Goal: Information Seeking & Learning: Learn about a topic

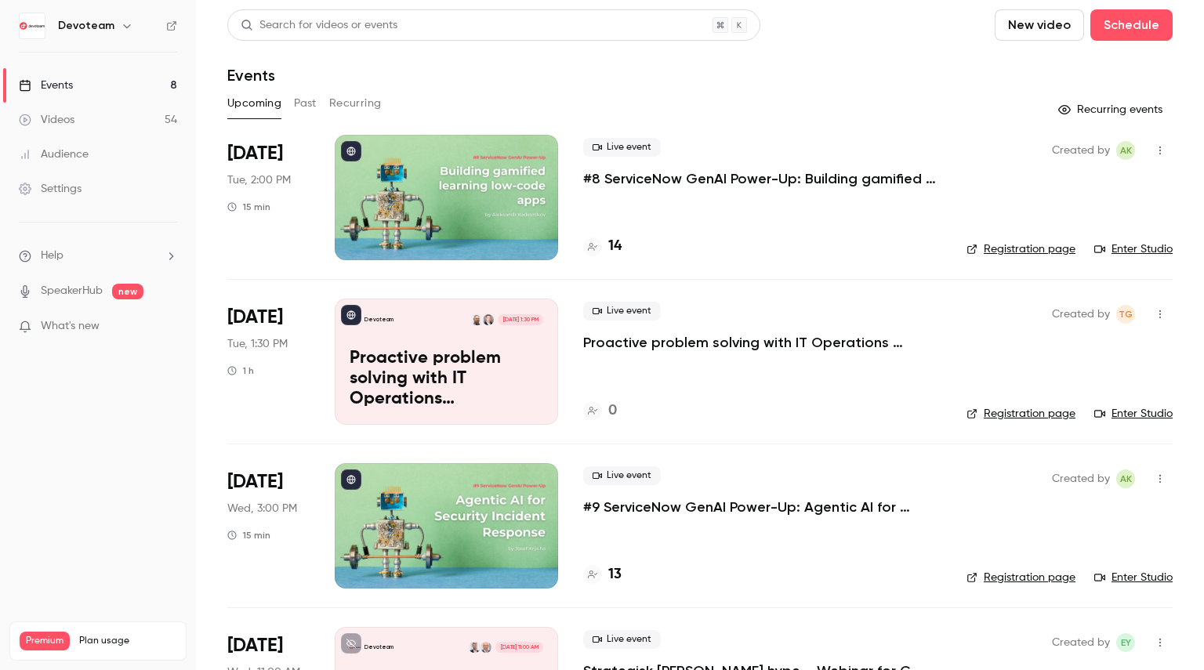
click at [422, 67] on div "Events" at bounding box center [699, 75] width 945 height 19
click at [302, 99] on button "Past" at bounding box center [305, 103] width 23 height 25
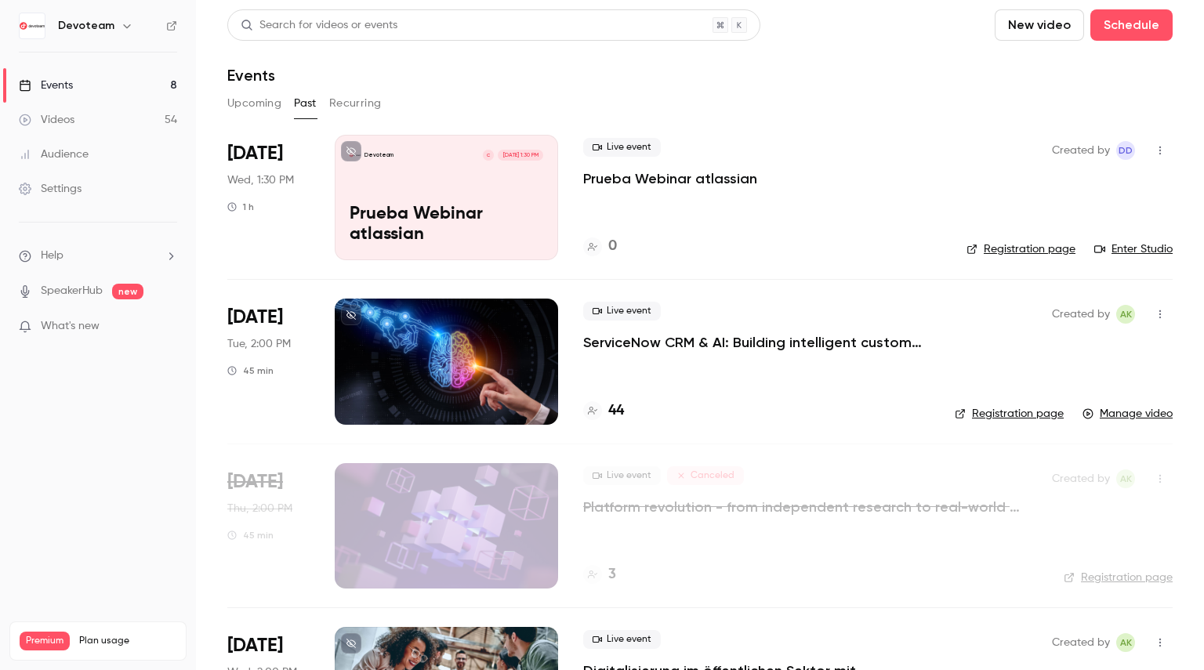
click at [262, 92] on button "Upcoming" at bounding box center [254, 103] width 54 height 25
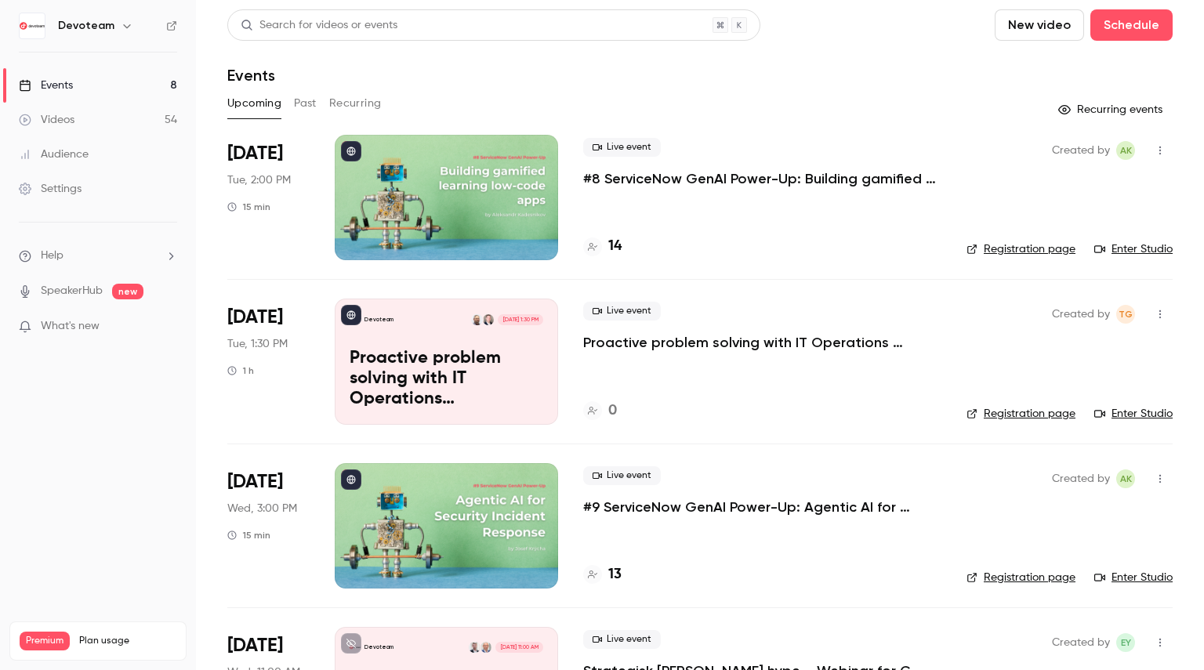
click at [114, 124] on link "Videos 54" at bounding box center [98, 120] width 196 height 34
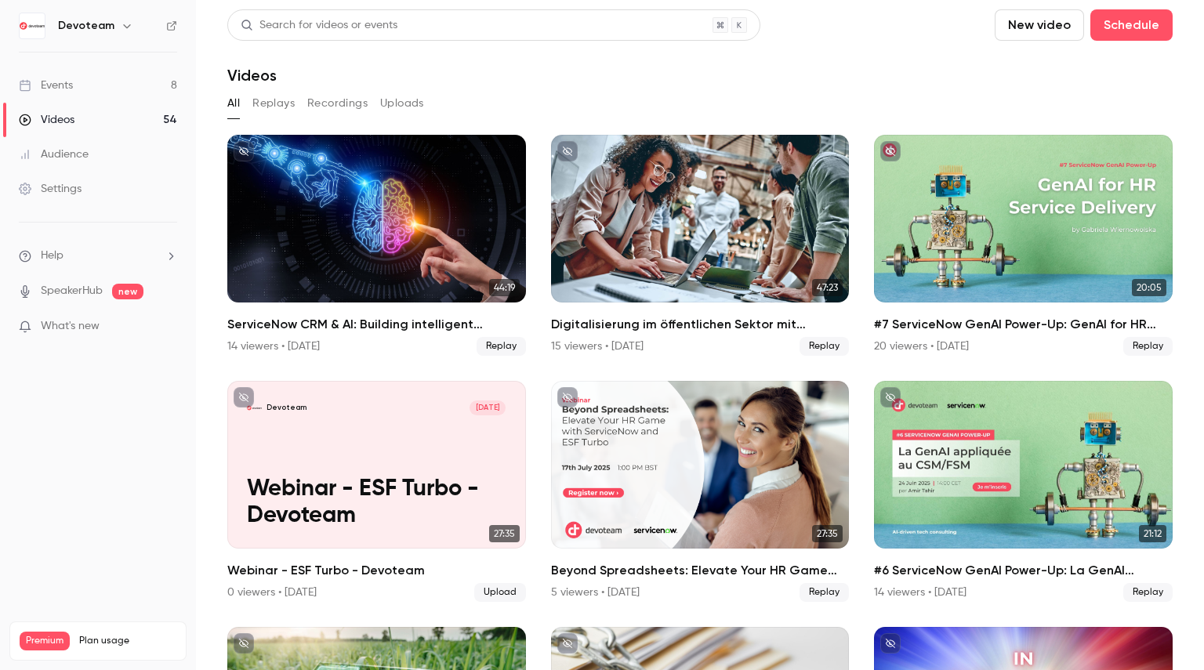
click at [108, 83] on link "Events 8" at bounding box center [98, 85] width 196 height 34
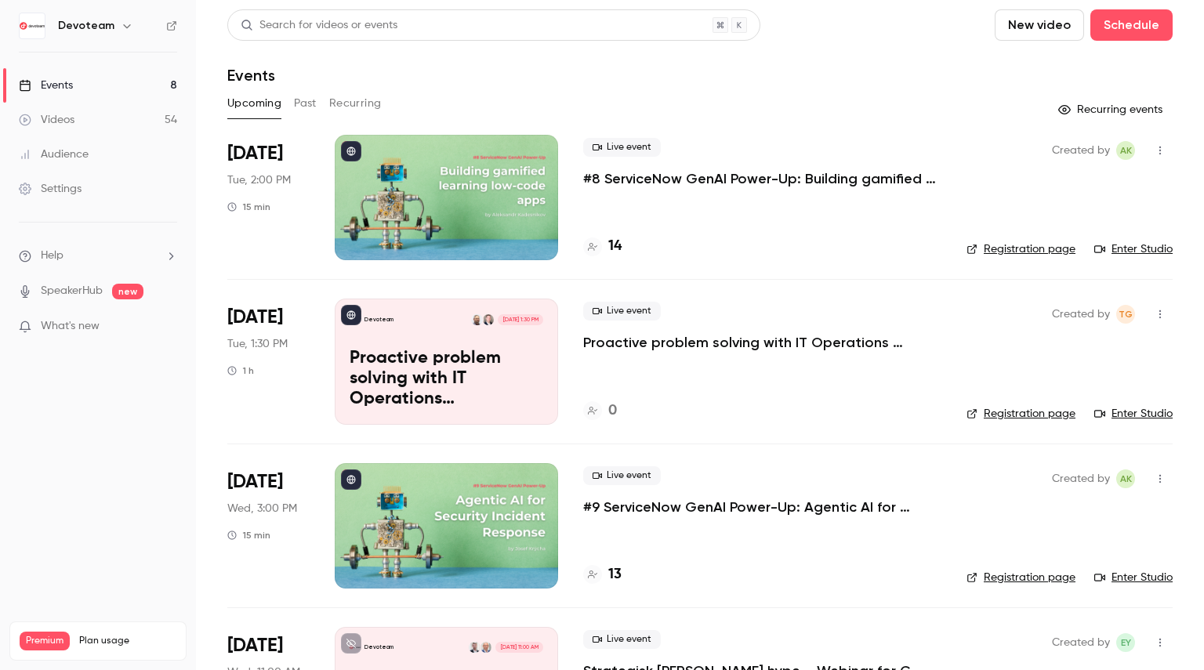
click at [295, 109] on button "Past" at bounding box center [305, 103] width 23 height 25
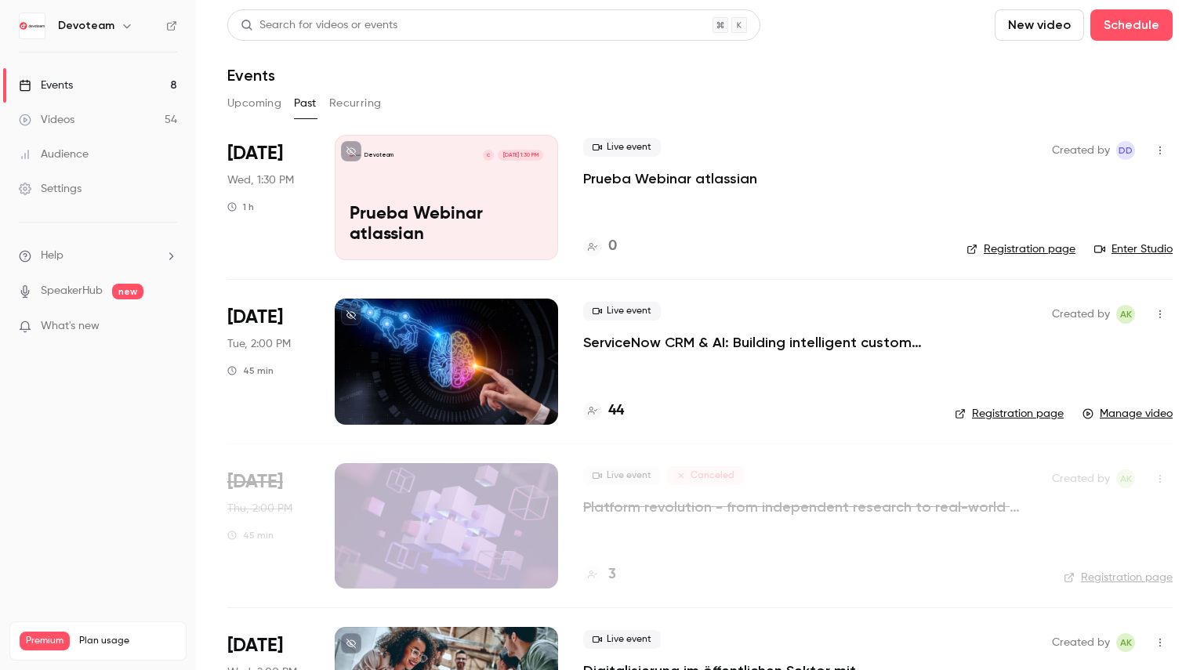
click at [623, 343] on p "ServiceNow CRM & AI: Building intelligent customer relationships" at bounding box center [756, 342] width 346 height 19
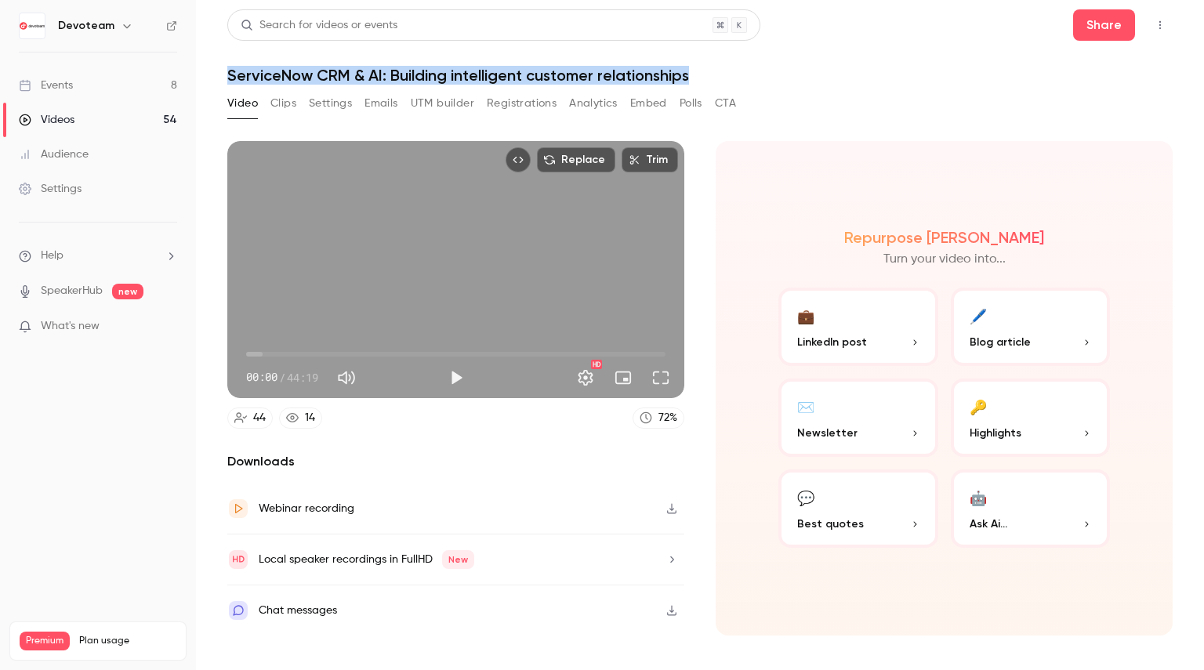
drag, startPoint x: 227, startPoint y: 71, endPoint x: 756, endPoint y: 69, distance: 528.3
click at [756, 69] on h1 "ServiceNow CRM & AI: Building intelligent customer relationships" at bounding box center [699, 75] width 945 height 19
copy h1 "ServiceNow CRM & AI: Building intelligent customer relationships"
